Goal: Task Accomplishment & Management: Use online tool/utility

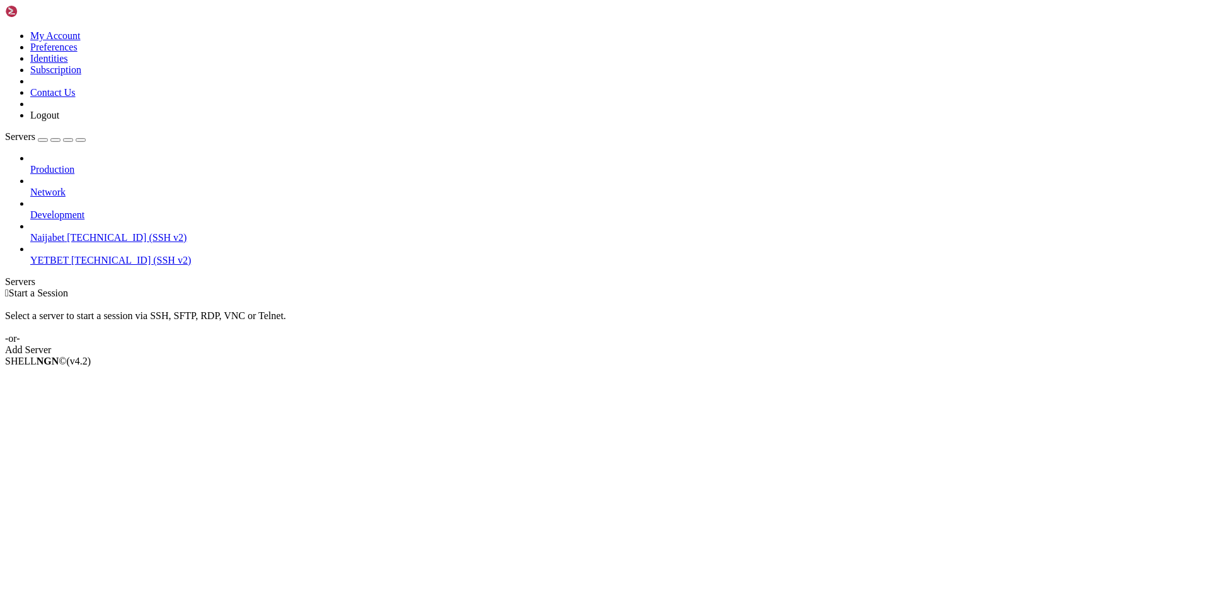
click at [68, 255] on span "YETBET" at bounding box center [49, 260] width 38 height 11
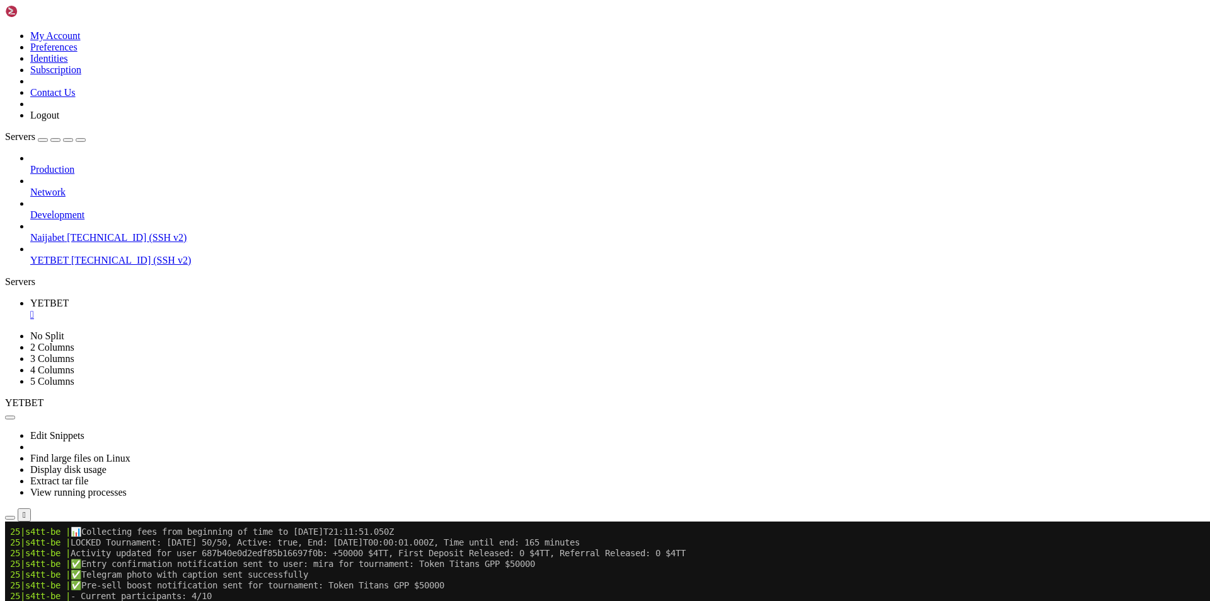
scroll to position [643, 0]
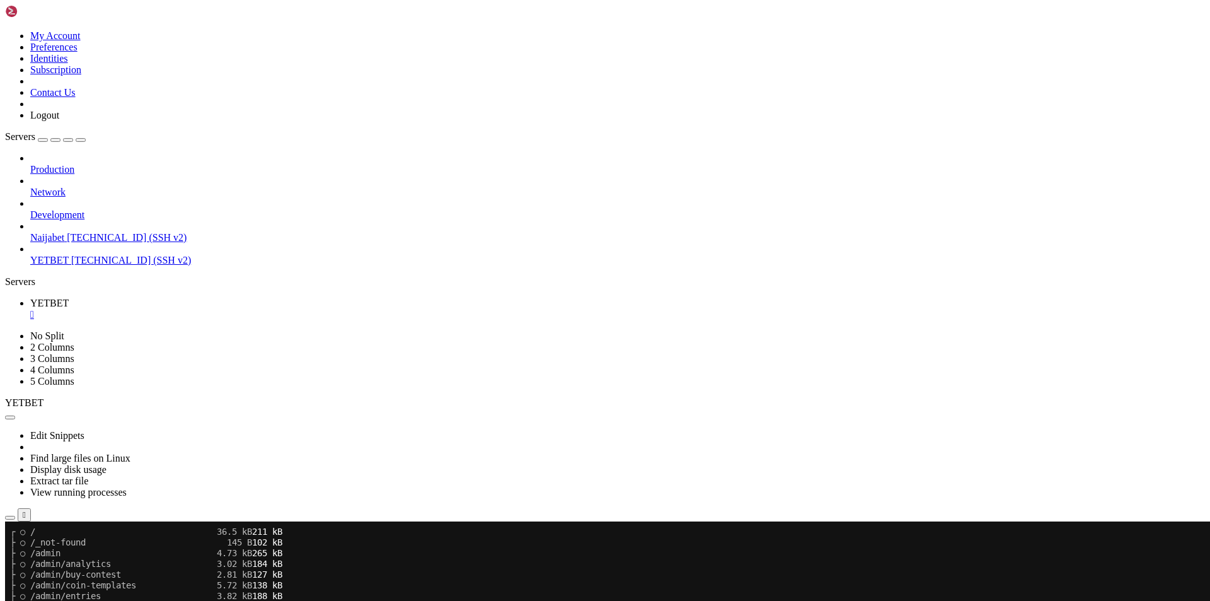
scroll to position [2261, 0]
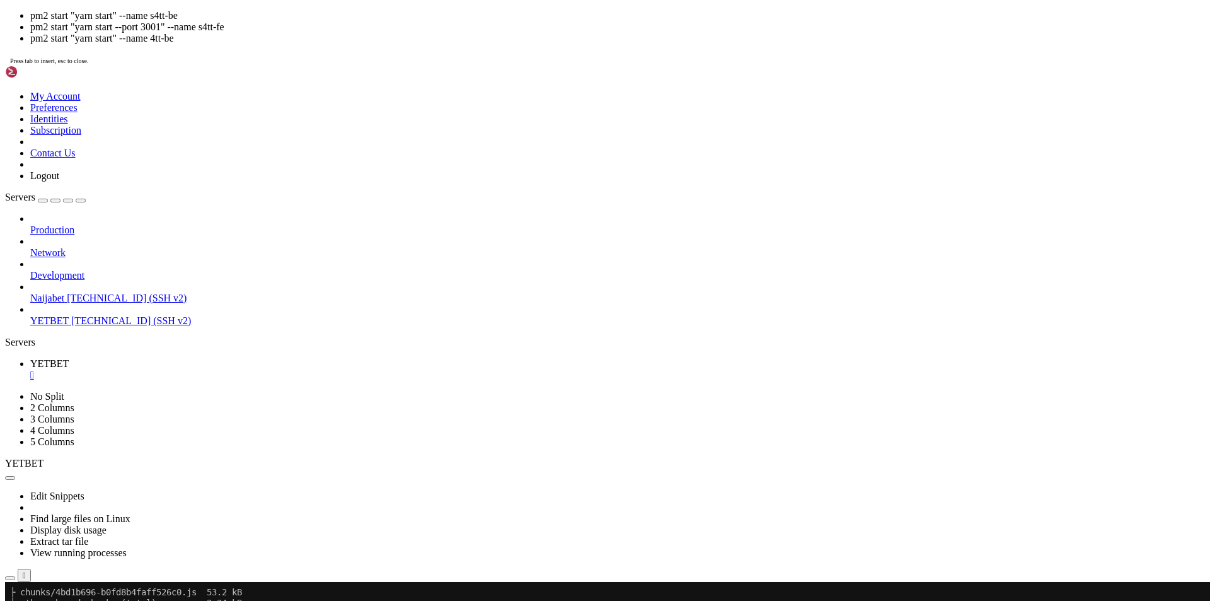
drag, startPoint x: 484, startPoint y: 509, endPoint x: 324, endPoint y: 451, distance: 170.3
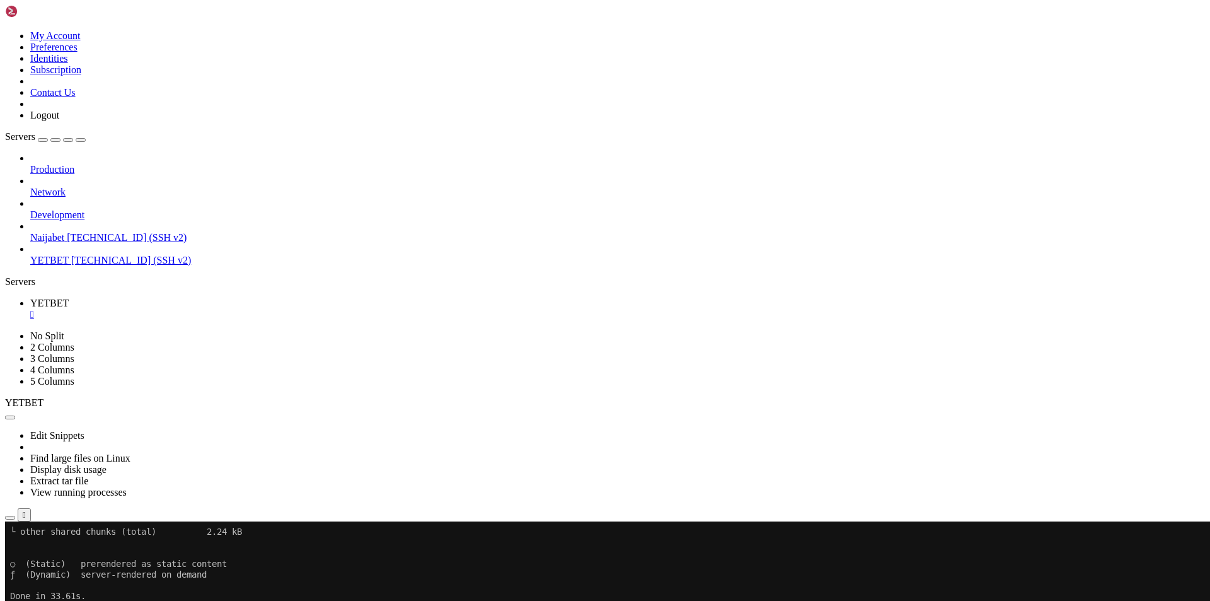
scroll to position [2775, 0]
